Goal: Entertainment & Leisure: Consume media (video, audio)

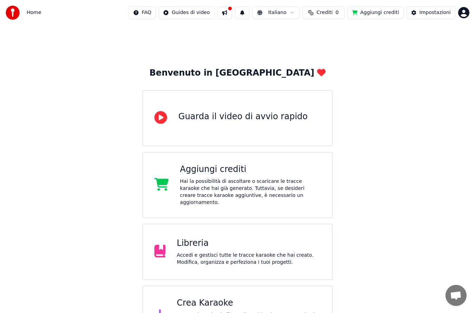
click at [216, 238] on div "Libreria" at bounding box center [249, 243] width 144 height 11
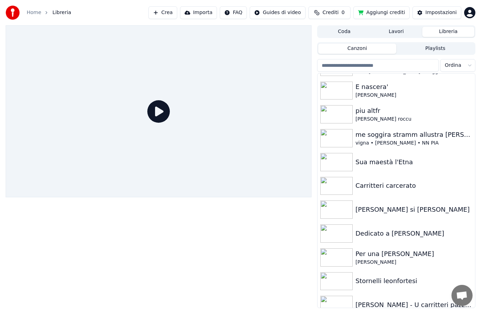
scroll to position [39, 0]
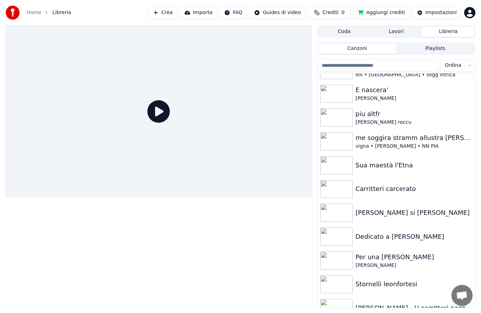
click at [340, 239] on img at bounding box center [336, 236] width 32 height 18
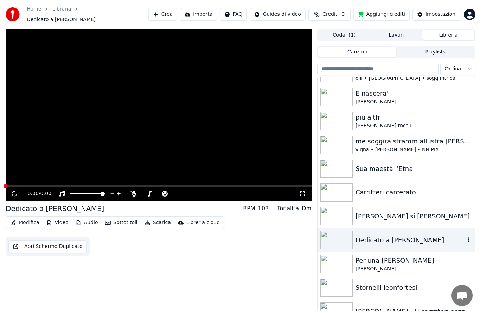
click at [340, 243] on img at bounding box center [336, 240] width 32 height 18
click at [339, 240] on img at bounding box center [336, 240] width 32 height 18
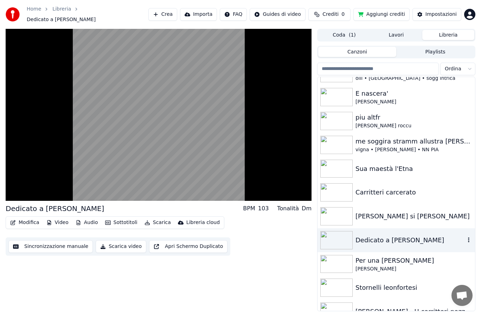
click at [111, 159] on video at bounding box center [159, 115] width 306 height 172
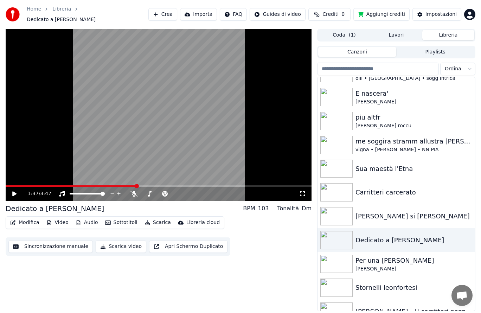
click at [134, 192] on icon at bounding box center [133, 194] width 7 height 6
click at [14, 194] on div "1:37 / 3:47" at bounding box center [159, 194] width 306 height 14
click at [16, 194] on div "1:37 / 3:47" at bounding box center [159, 194] width 306 height 14
click at [18, 191] on icon at bounding box center [19, 194] width 16 height 6
click at [132, 191] on icon at bounding box center [133, 194] width 7 height 6
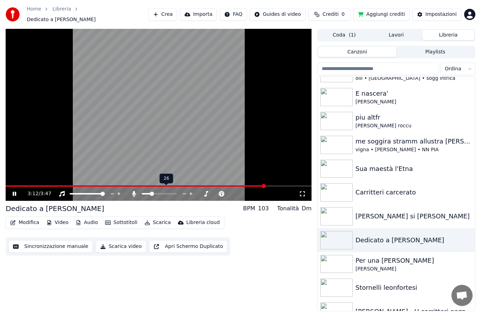
click at [151, 192] on span at bounding box center [152, 194] width 4 height 4
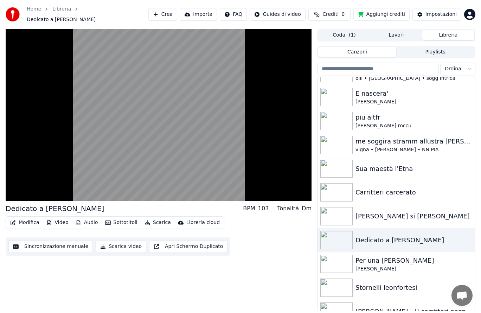
click at [152, 160] on video at bounding box center [159, 115] width 306 height 172
click at [101, 121] on video at bounding box center [159, 115] width 306 height 172
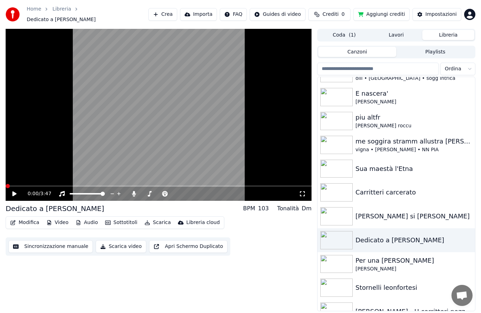
click at [131, 191] on icon at bounding box center [133, 194] width 7 height 6
click at [206, 191] on icon at bounding box center [206, 194] width 7 height 6
click at [200, 193] on icon at bounding box center [200, 193] width 7 height 7
click at [134, 191] on icon at bounding box center [134, 194] width 4 height 6
click at [138, 179] on video at bounding box center [159, 115] width 306 height 172
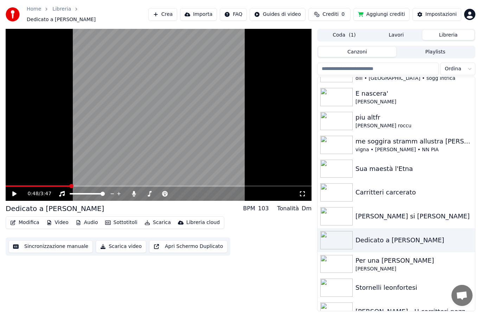
click at [13, 194] on div "0:48 / 3:47" at bounding box center [159, 194] width 306 height 14
click at [150, 192] on icon at bounding box center [150, 194] width 4 height 6
click at [198, 190] on icon at bounding box center [200, 193] width 7 height 7
click at [199, 190] on icon at bounding box center [200, 193] width 7 height 7
click at [11, 190] on div "0:00 / 3:47" at bounding box center [158, 193] width 300 height 7
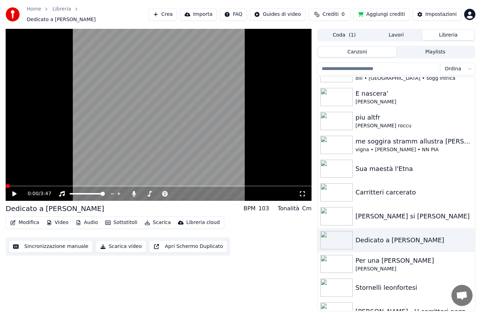
click at [14, 193] on icon at bounding box center [19, 194] width 16 height 6
click at [133, 191] on icon at bounding box center [134, 194] width 4 height 6
